Goal: Transaction & Acquisition: Purchase product/service

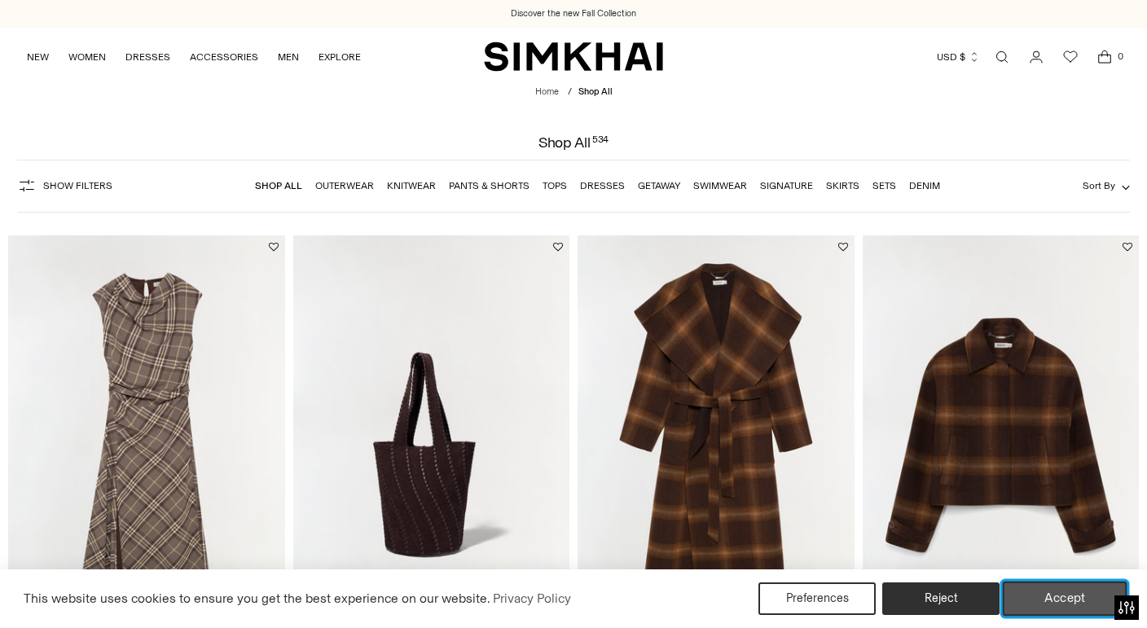
click at [1060, 606] on button "Accept" at bounding box center [1065, 599] width 125 height 34
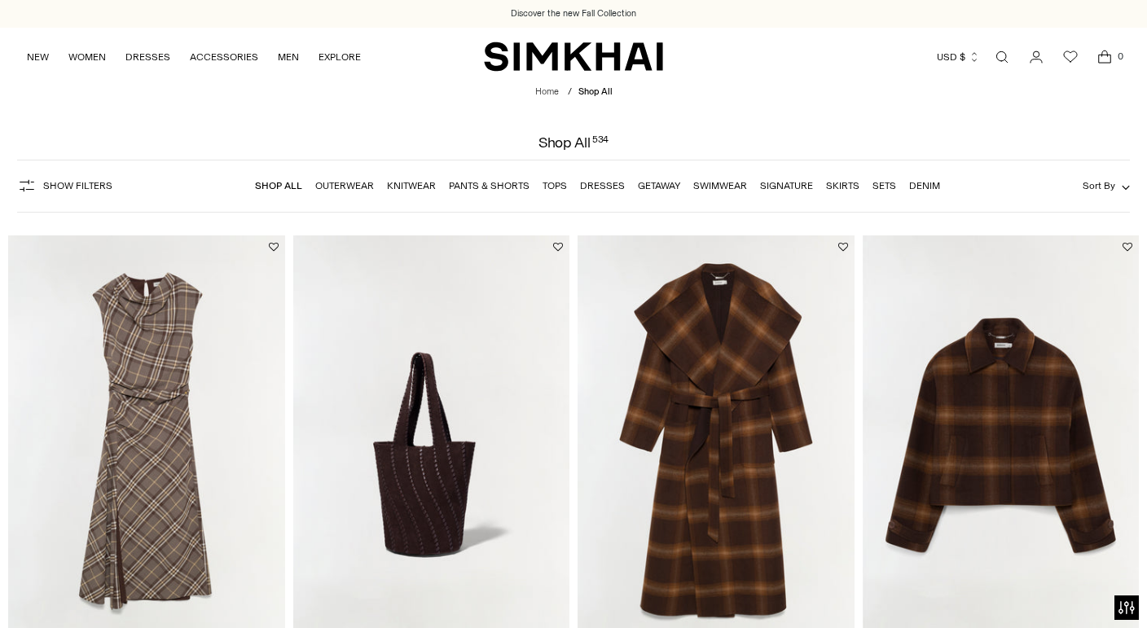
click at [600, 184] on link "Dresses" at bounding box center [602, 185] width 45 height 11
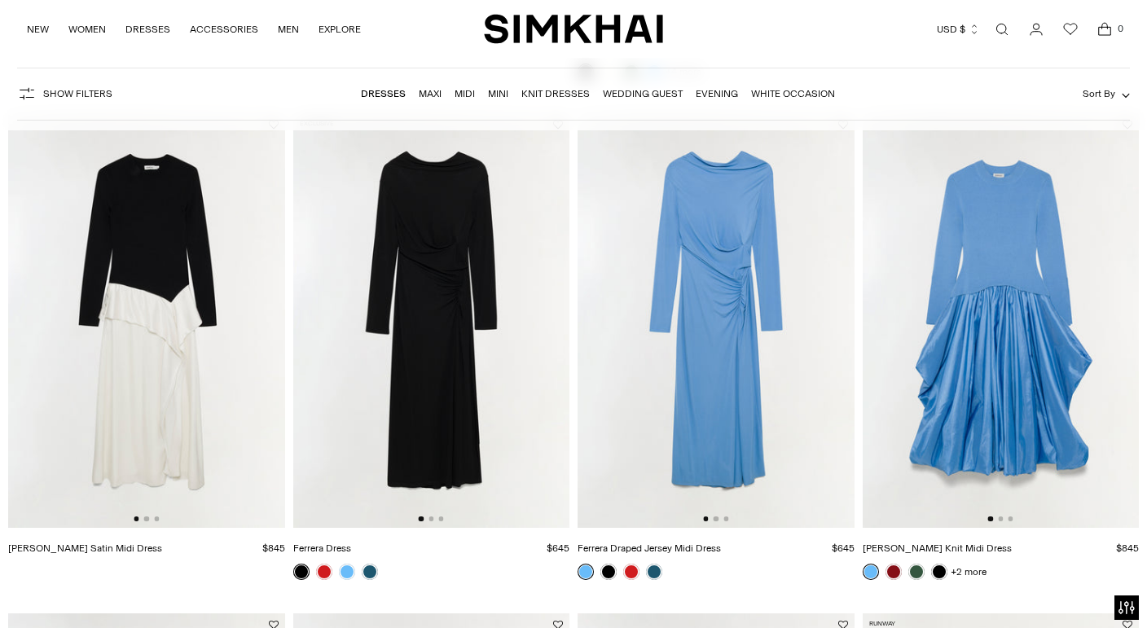
scroll to position [2139, 0]
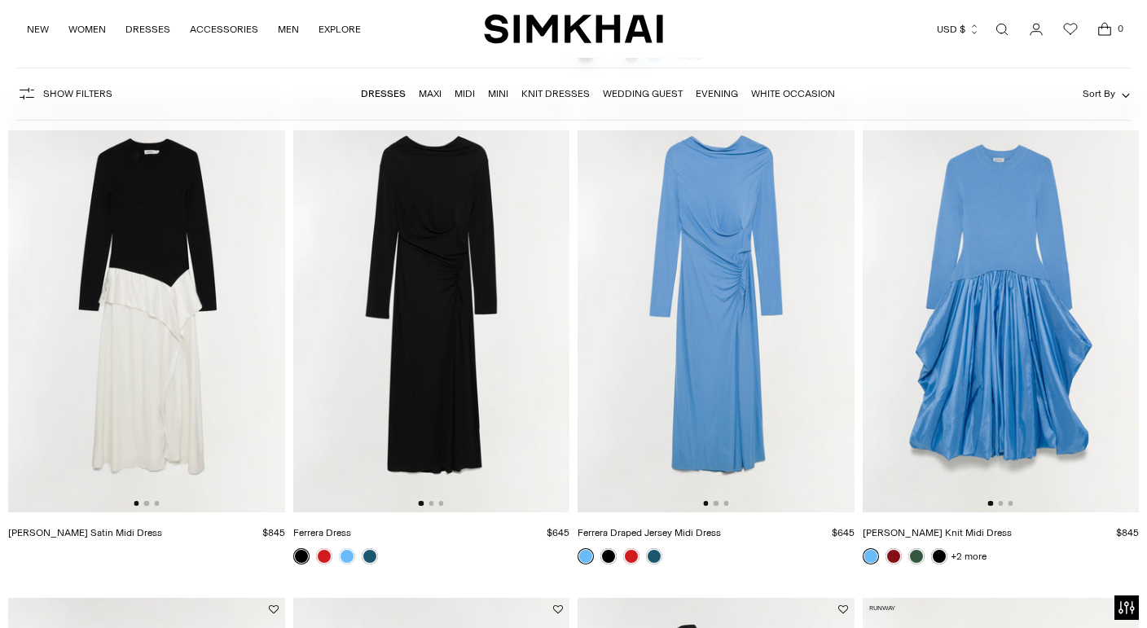
click at [772, 284] on img at bounding box center [716, 305] width 277 height 415
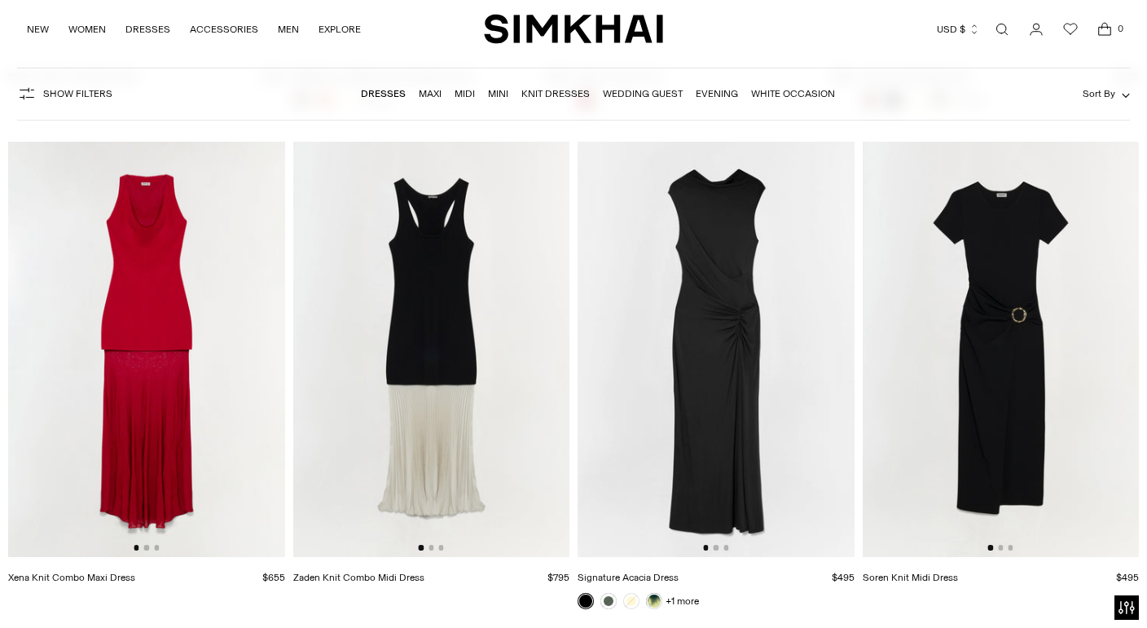
scroll to position [11123, 0]
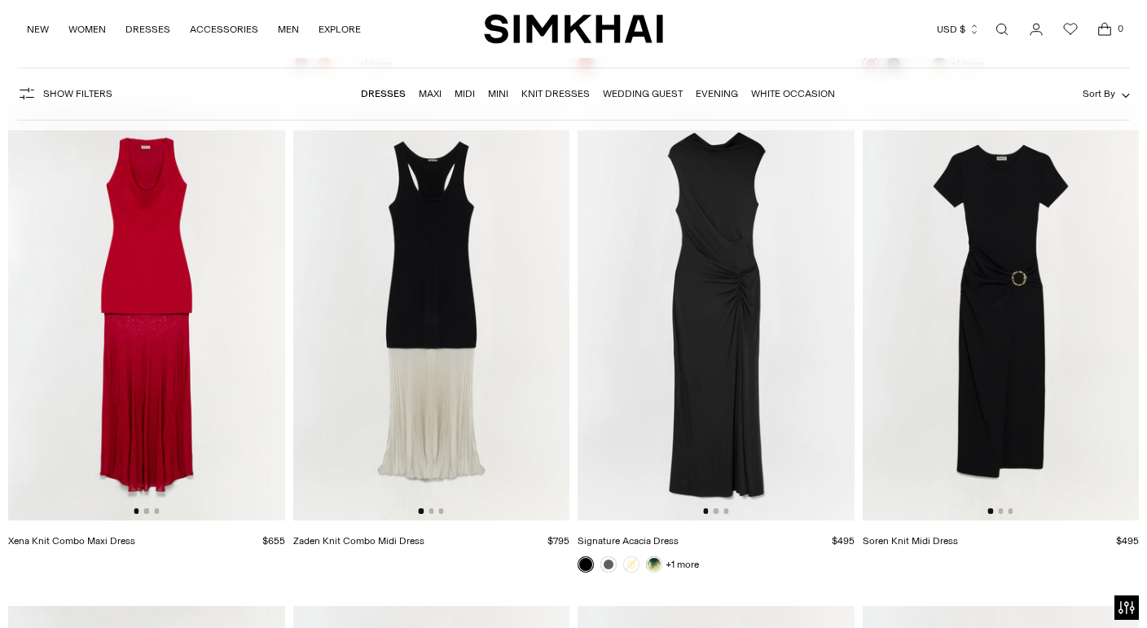
click at [221, 362] on img at bounding box center [146, 312] width 277 height 415
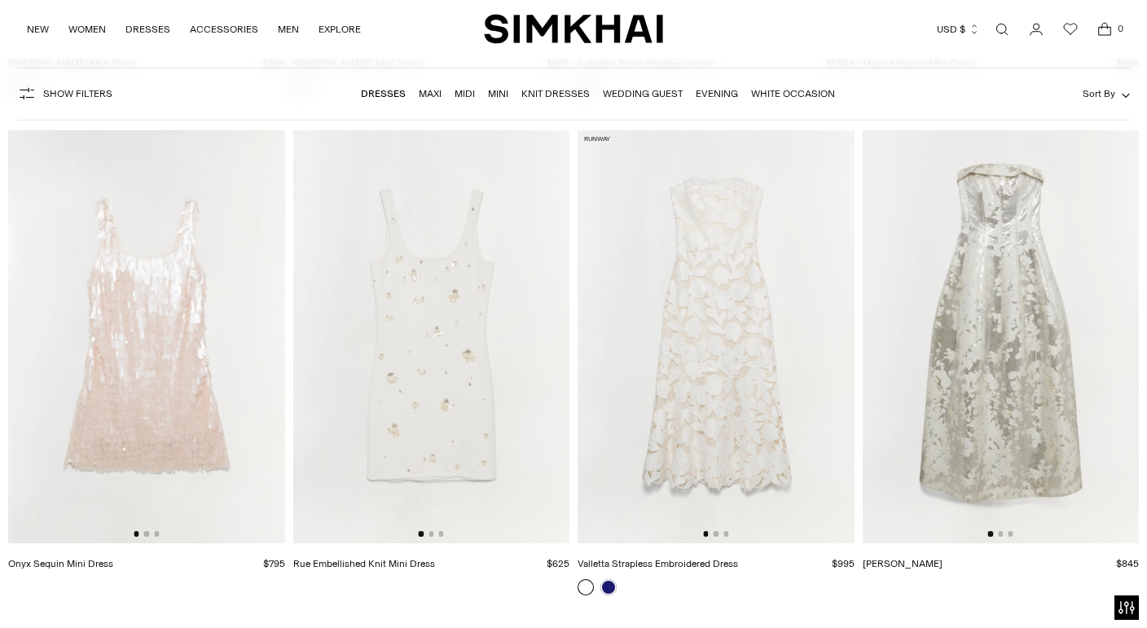
scroll to position [13599, 0]
click at [978, 345] on img at bounding box center [1001, 339] width 277 height 415
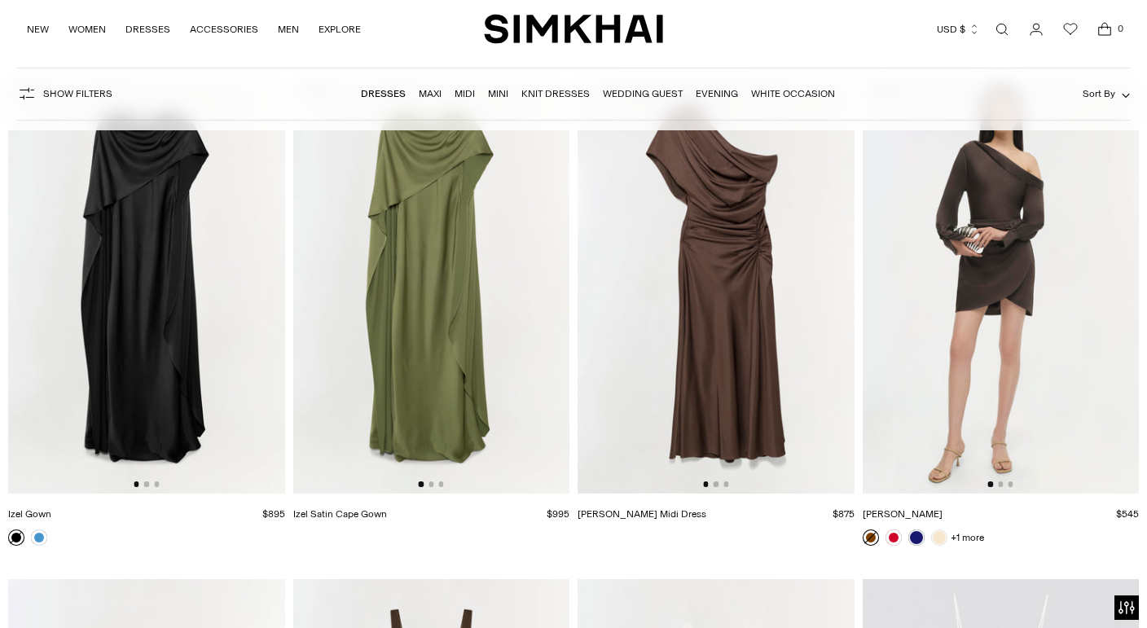
scroll to position [17662, 0]
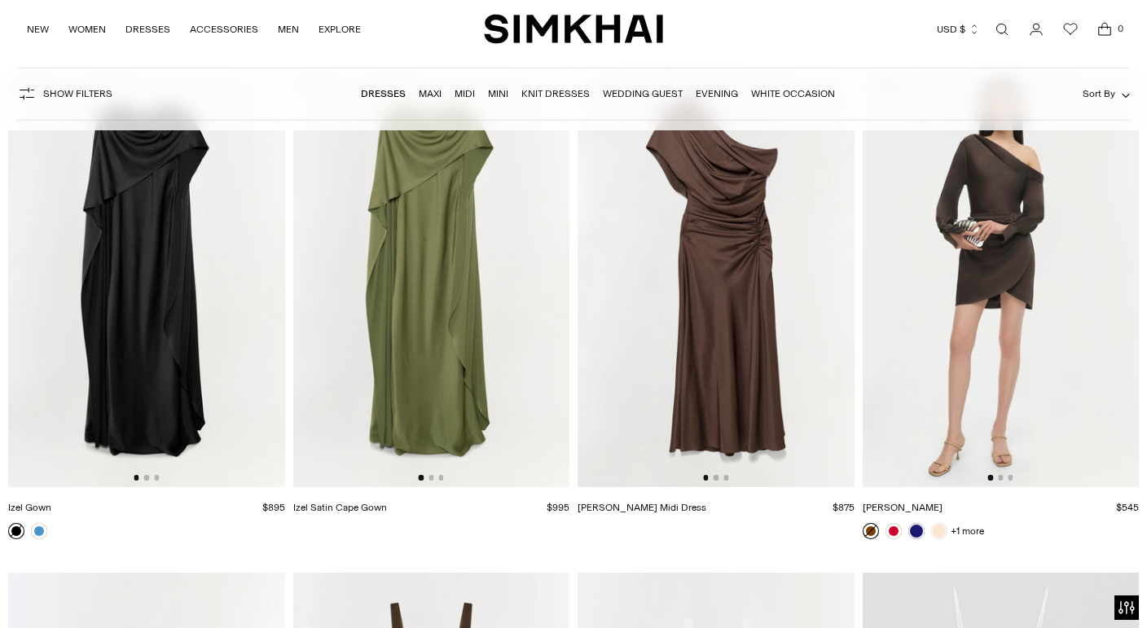
click at [443, 271] on img at bounding box center [431, 280] width 277 height 415
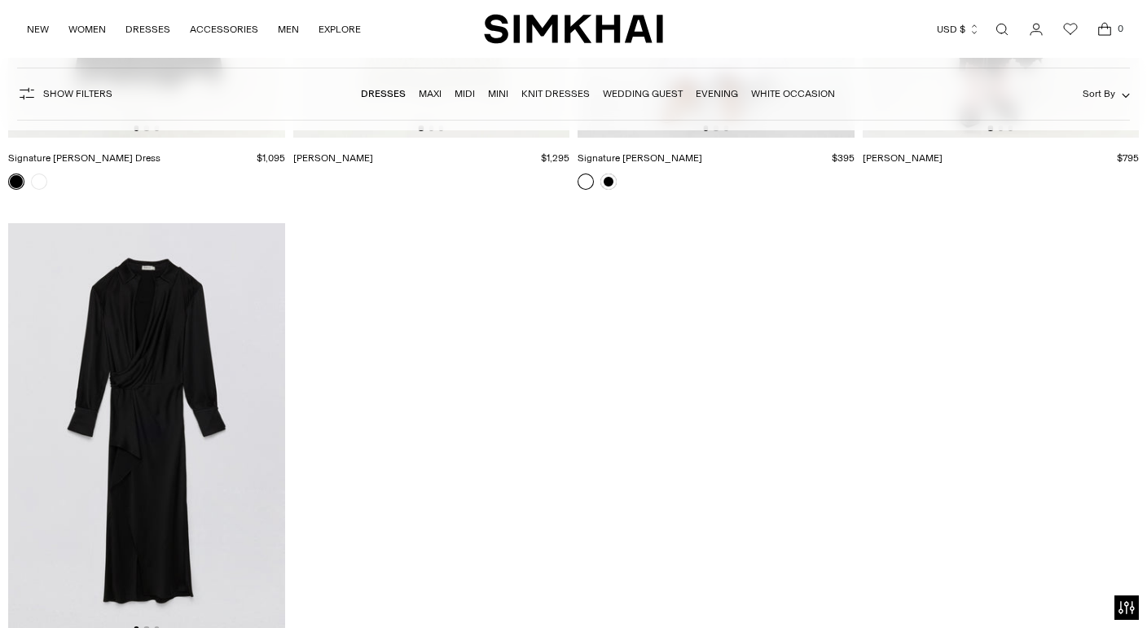
scroll to position [22000, 0]
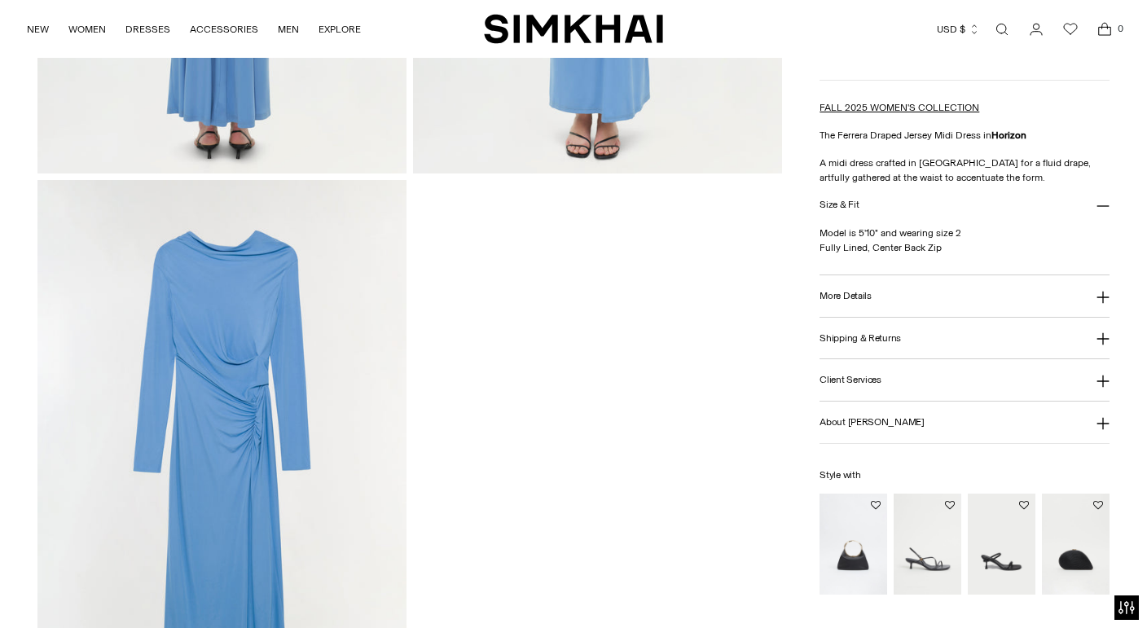
scroll to position [1774, 0]
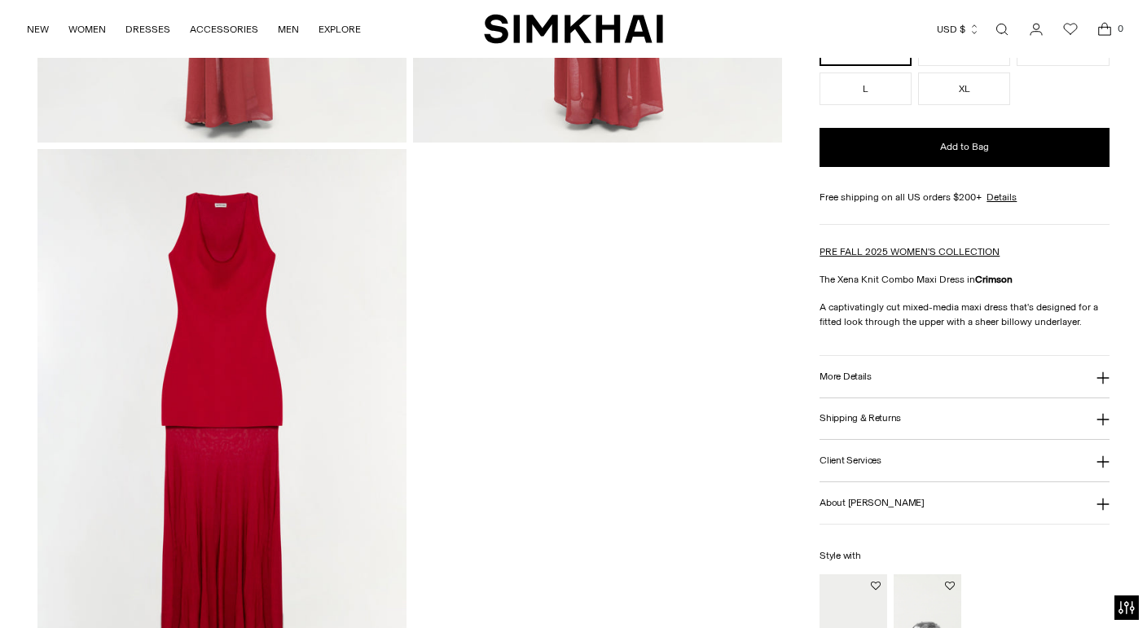
scroll to position [1823, 0]
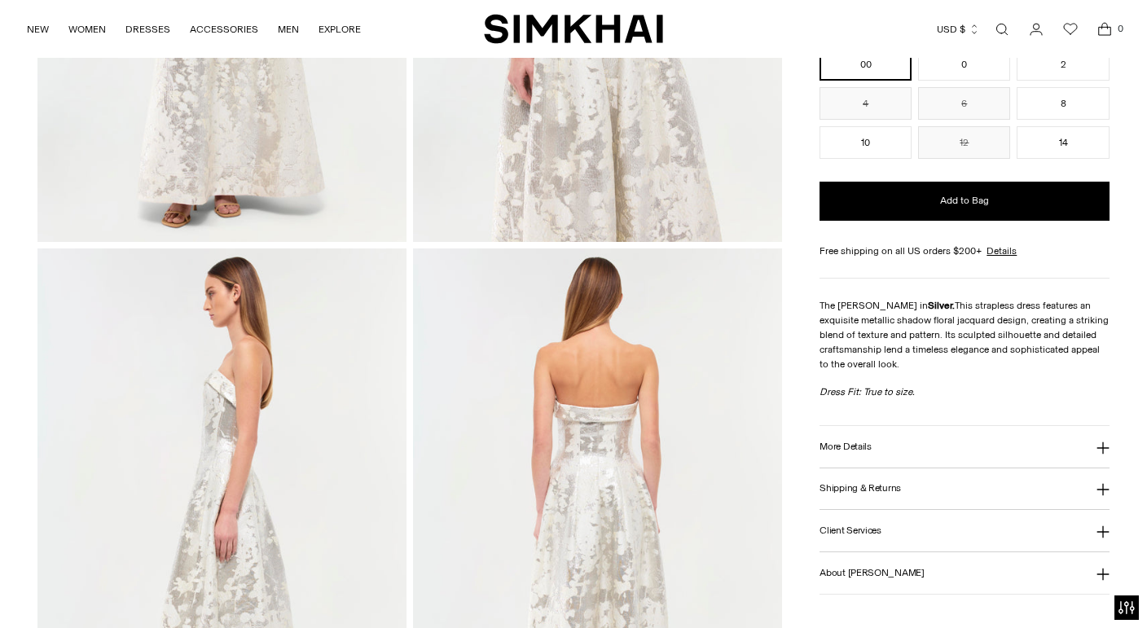
scroll to position [548, 0]
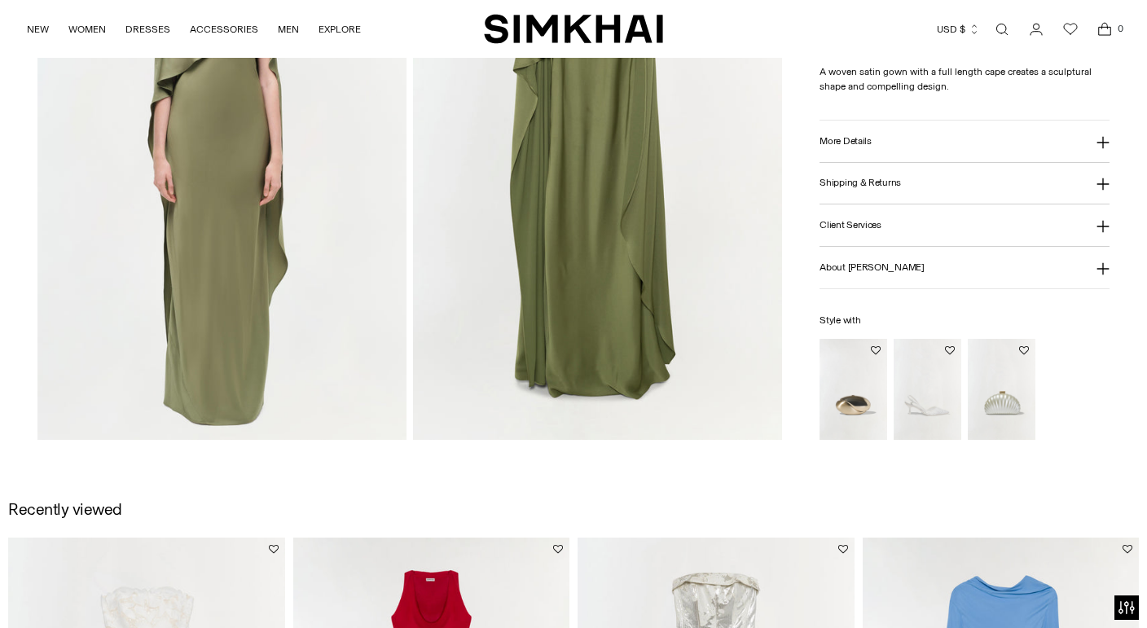
scroll to position [1431, 0]
